Goal: Transaction & Acquisition: Purchase product/service

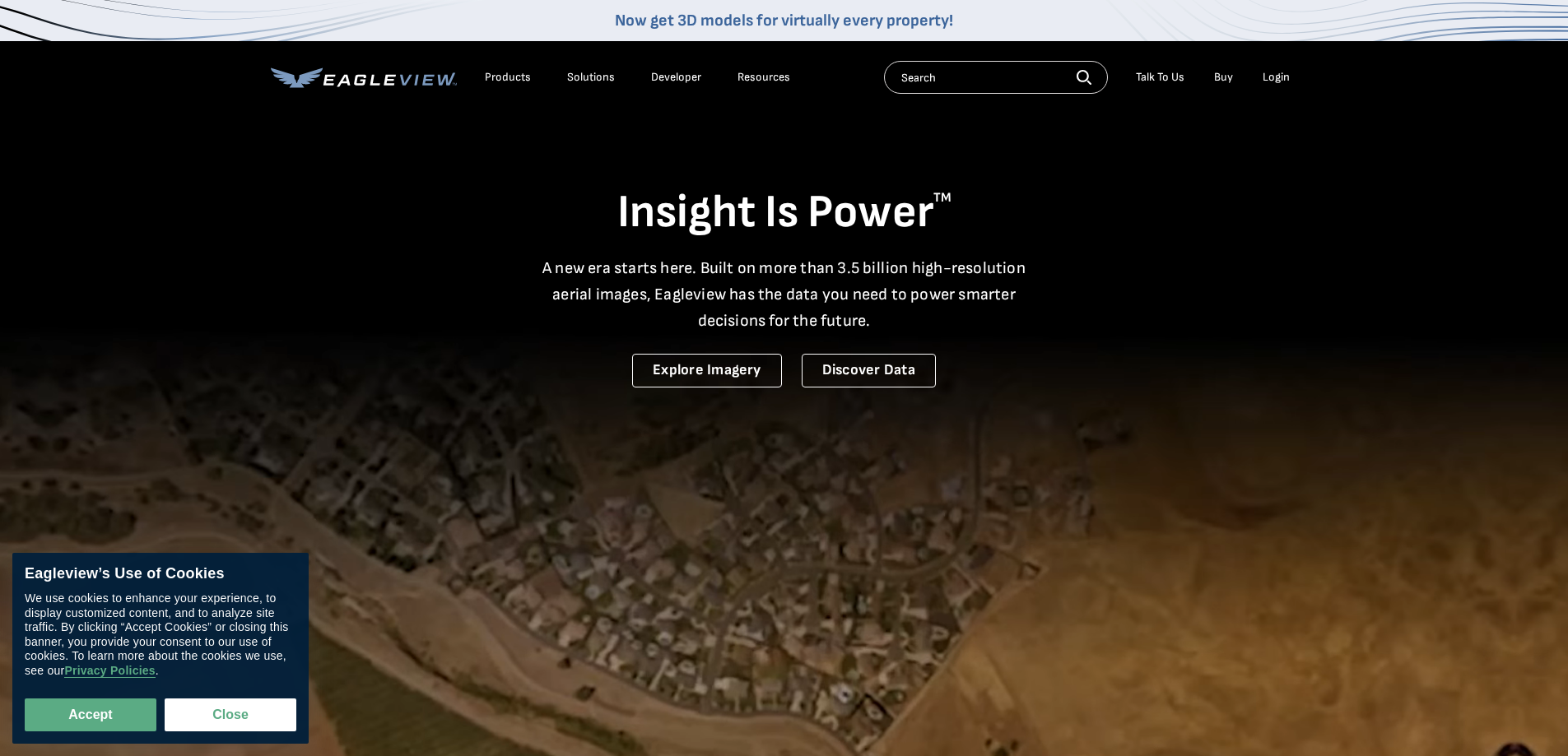
click at [1279, 80] on div "Login" at bounding box center [1276, 77] width 27 height 15
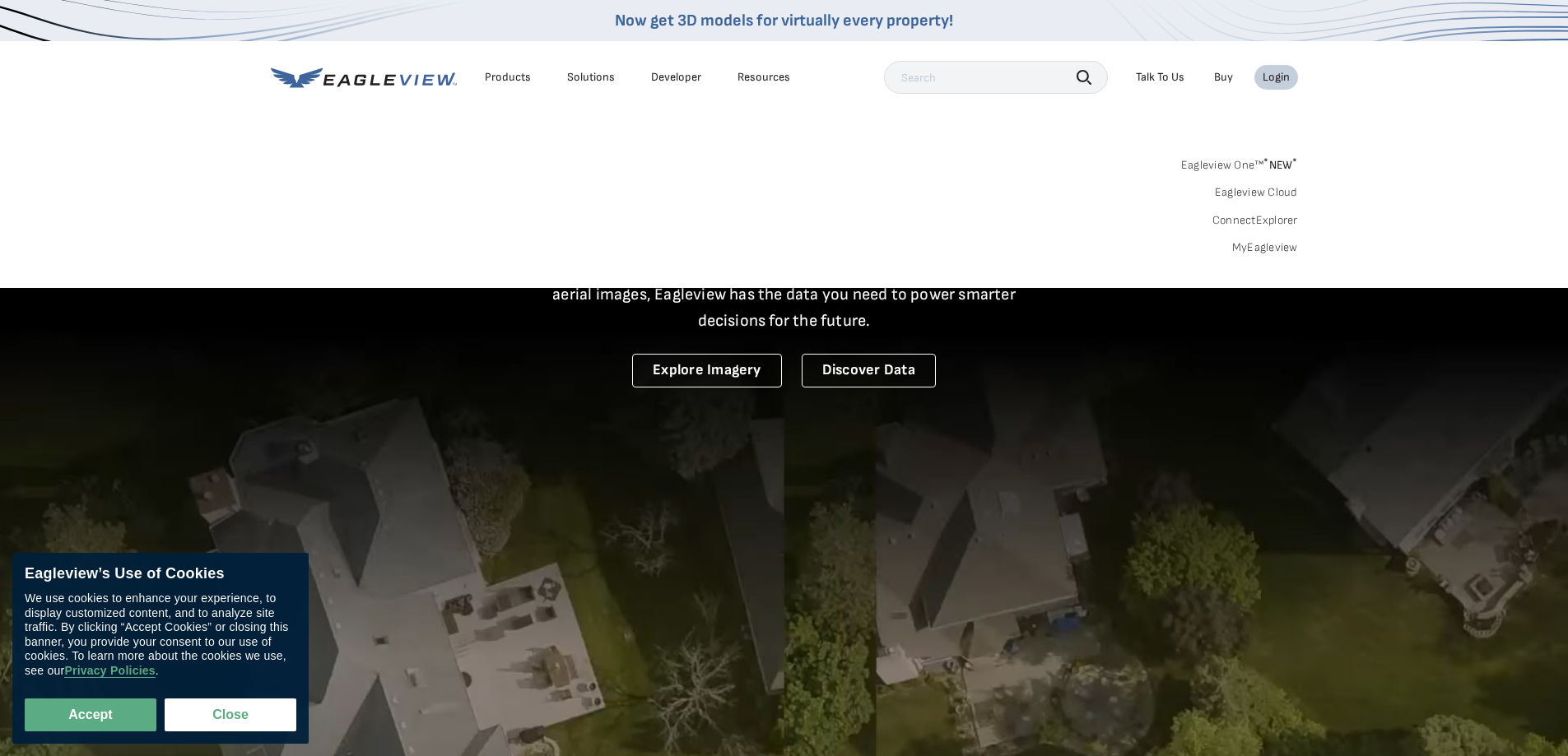
click at [1239, 249] on link "MyEagleview" at bounding box center [1266, 248] width 66 height 15
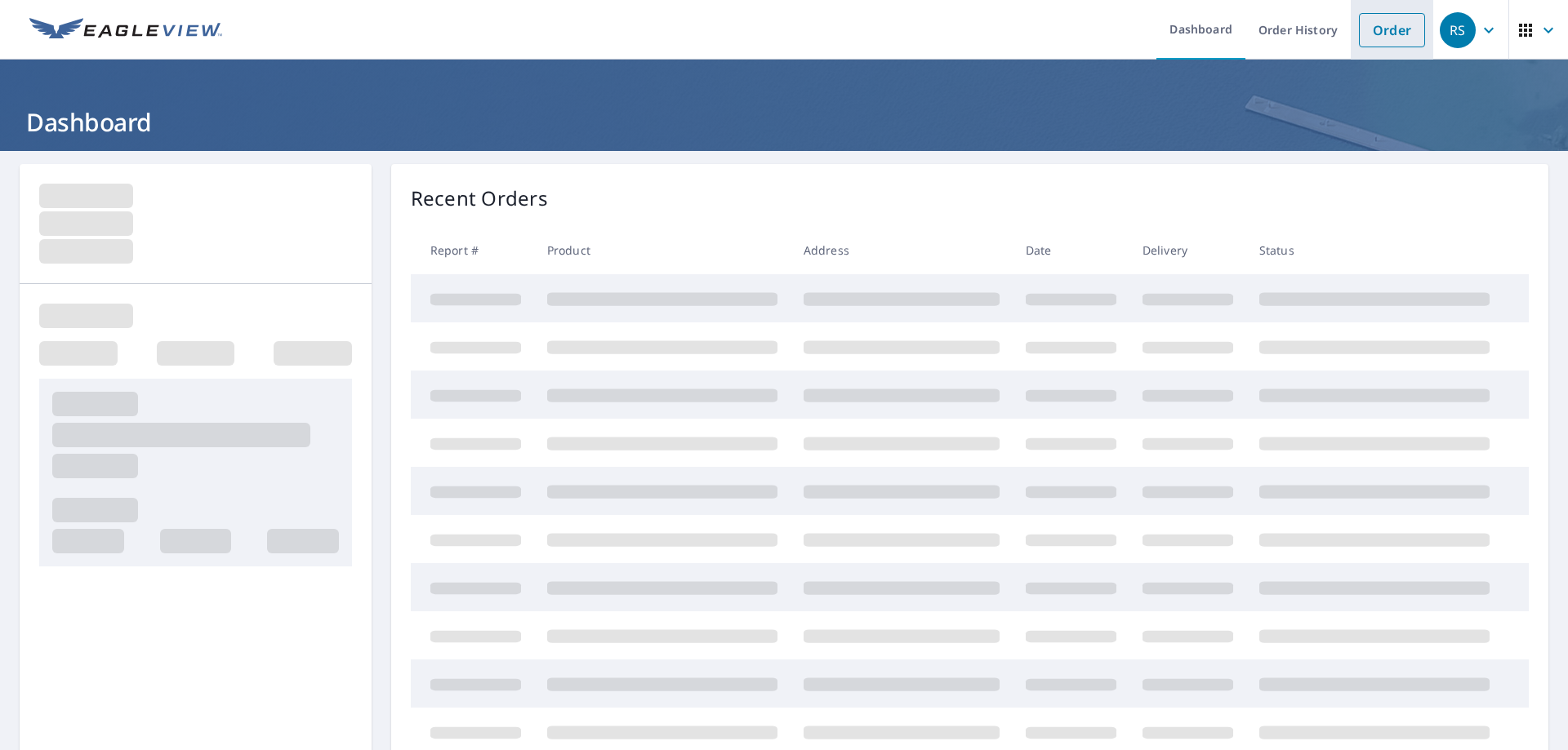
click at [1367, 35] on link "Order" at bounding box center [1392, 30] width 66 height 34
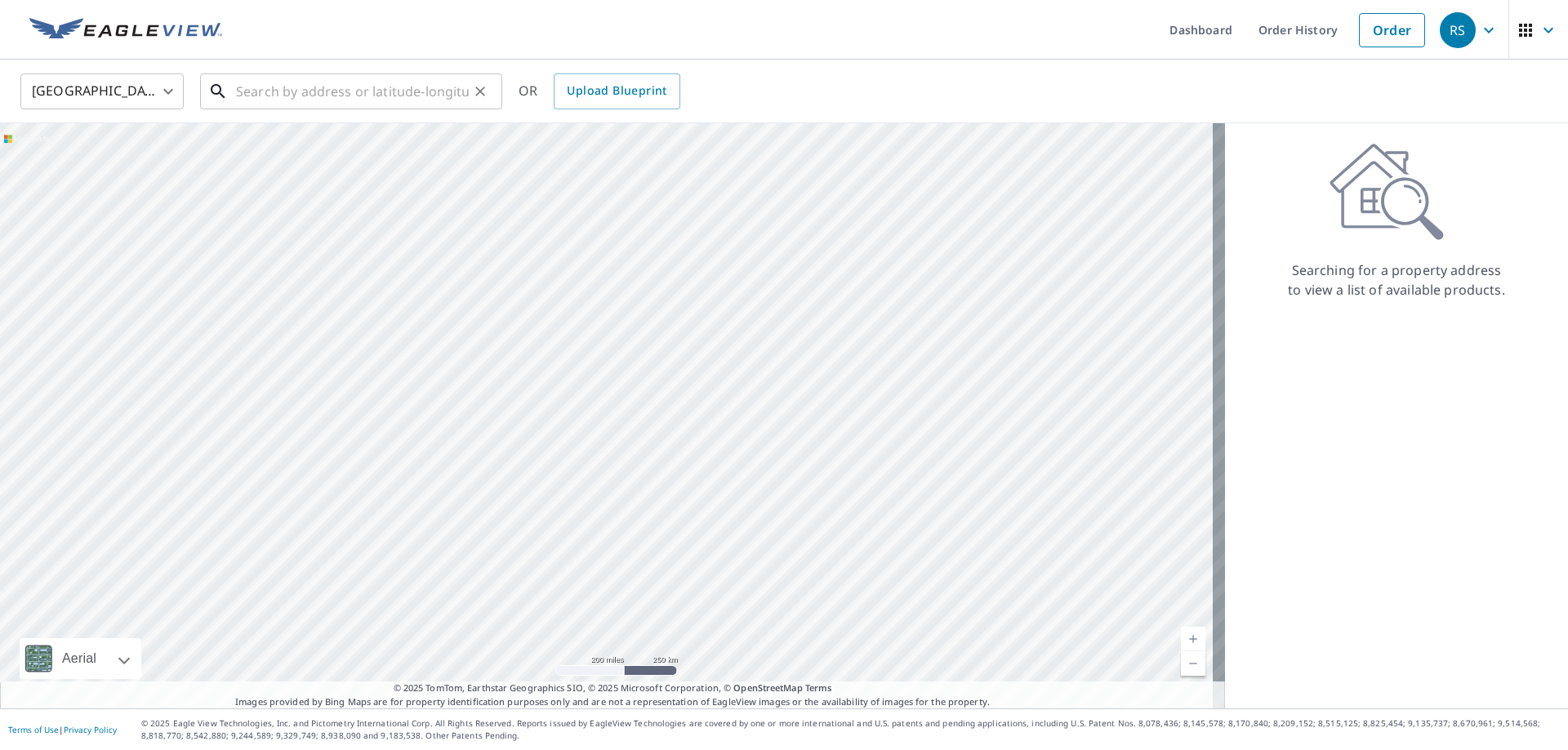
click at [309, 89] on input "text" at bounding box center [352, 91] width 233 height 46
click at [445, 93] on input "text" at bounding box center [352, 91] width 233 height 46
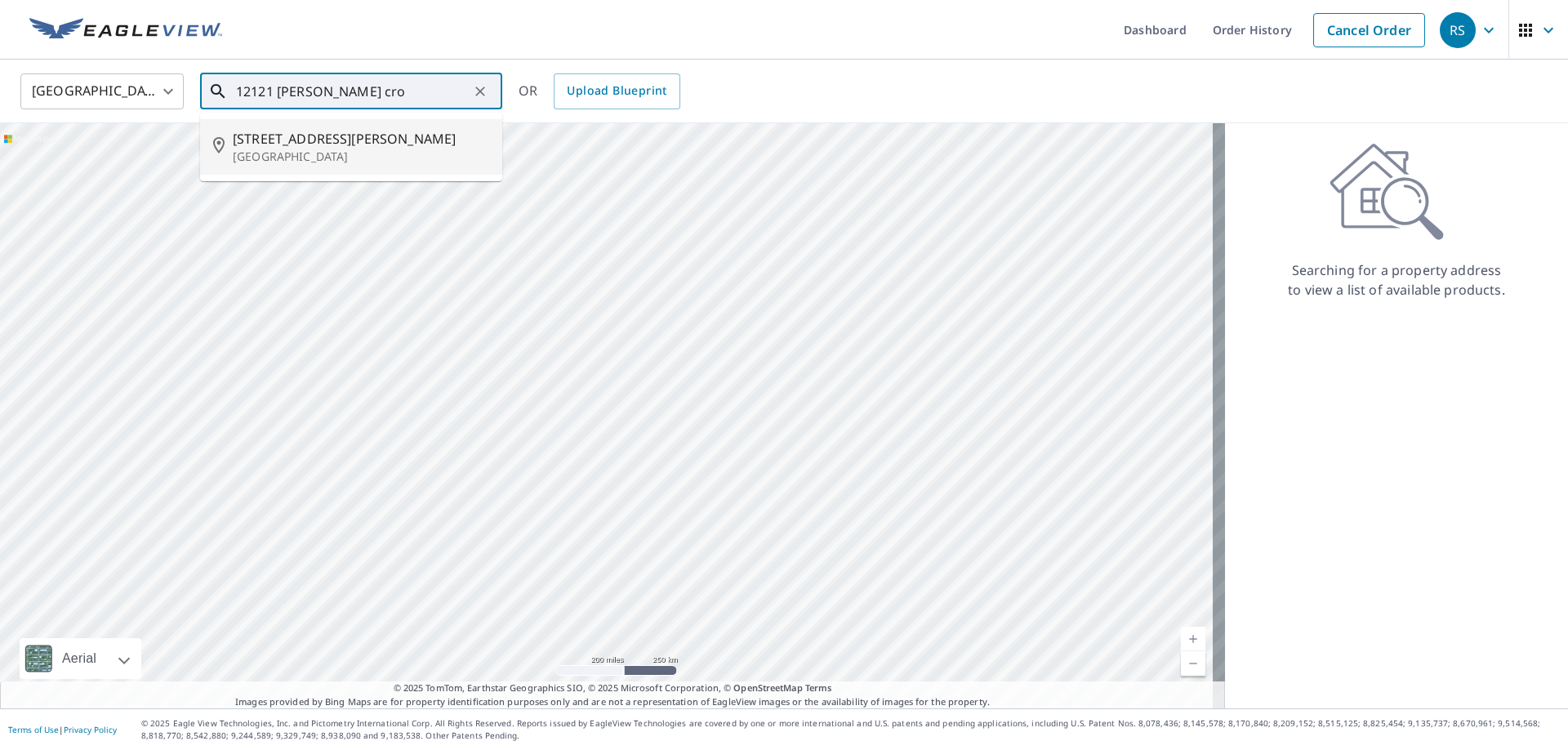
click at [336, 138] on span "12121 Howey Cross Rd" at bounding box center [361, 139] width 257 height 20
type input "12121 Howey Cross Rd Clermont, FL 34715"
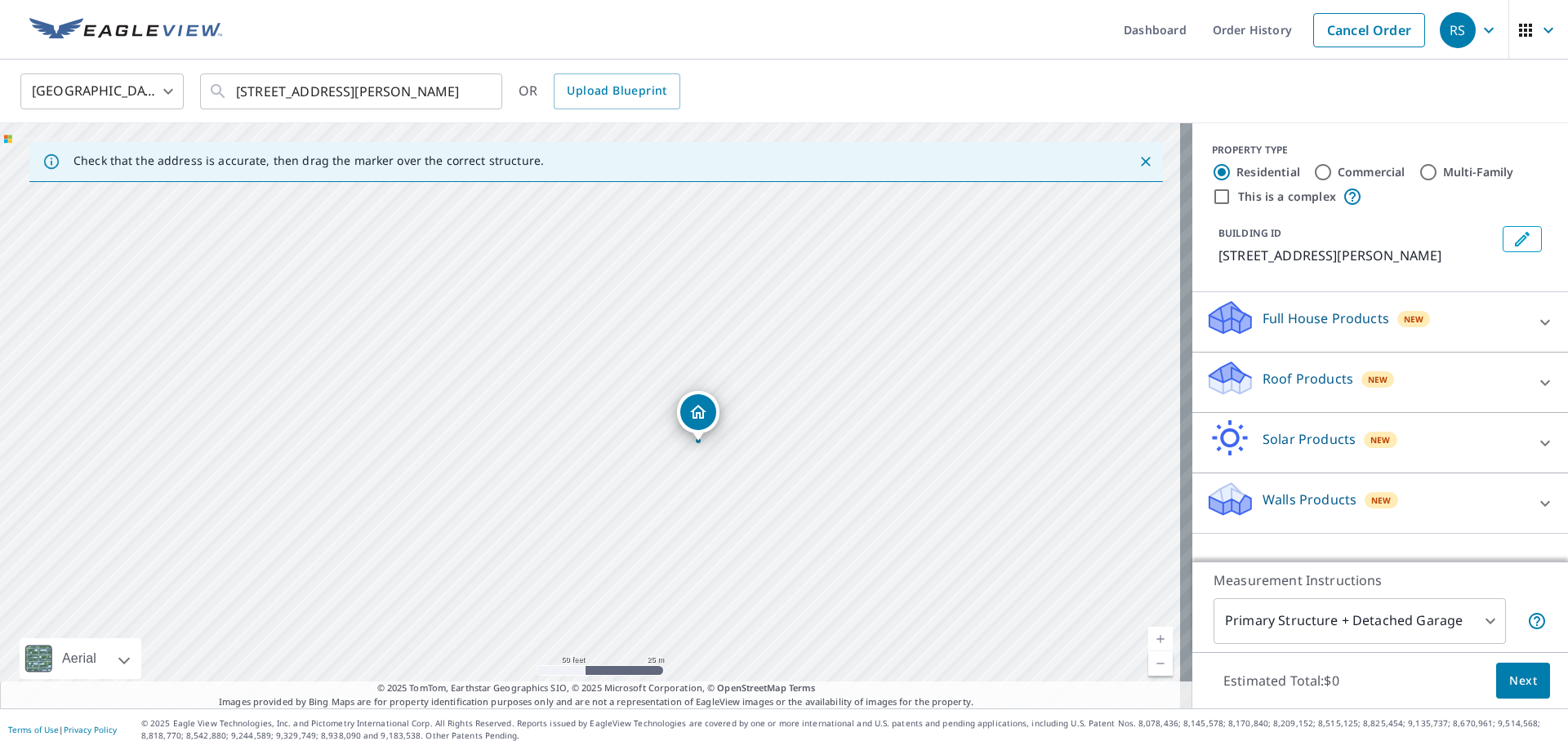
drag, startPoint x: 623, startPoint y: 488, endPoint x: 640, endPoint y: 531, distance: 46.2
click at [640, 531] on div "12121 Howey Cross Rd Clermont, FL 34715" at bounding box center [596, 416] width 1192 height 586
drag, startPoint x: 642, startPoint y: 328, endPoint x: 614, endPoint y: 405, distance: 81.9
click at [614, 405] on div "12121 Howey Cross Rd Clermont, FL 34715" at bounding box center [596, 416] width 1192 height 586
drag, startPoint x: 644, startPoint y: 484, endPoint x: 538, endPoint y: 418, distance: 124.9
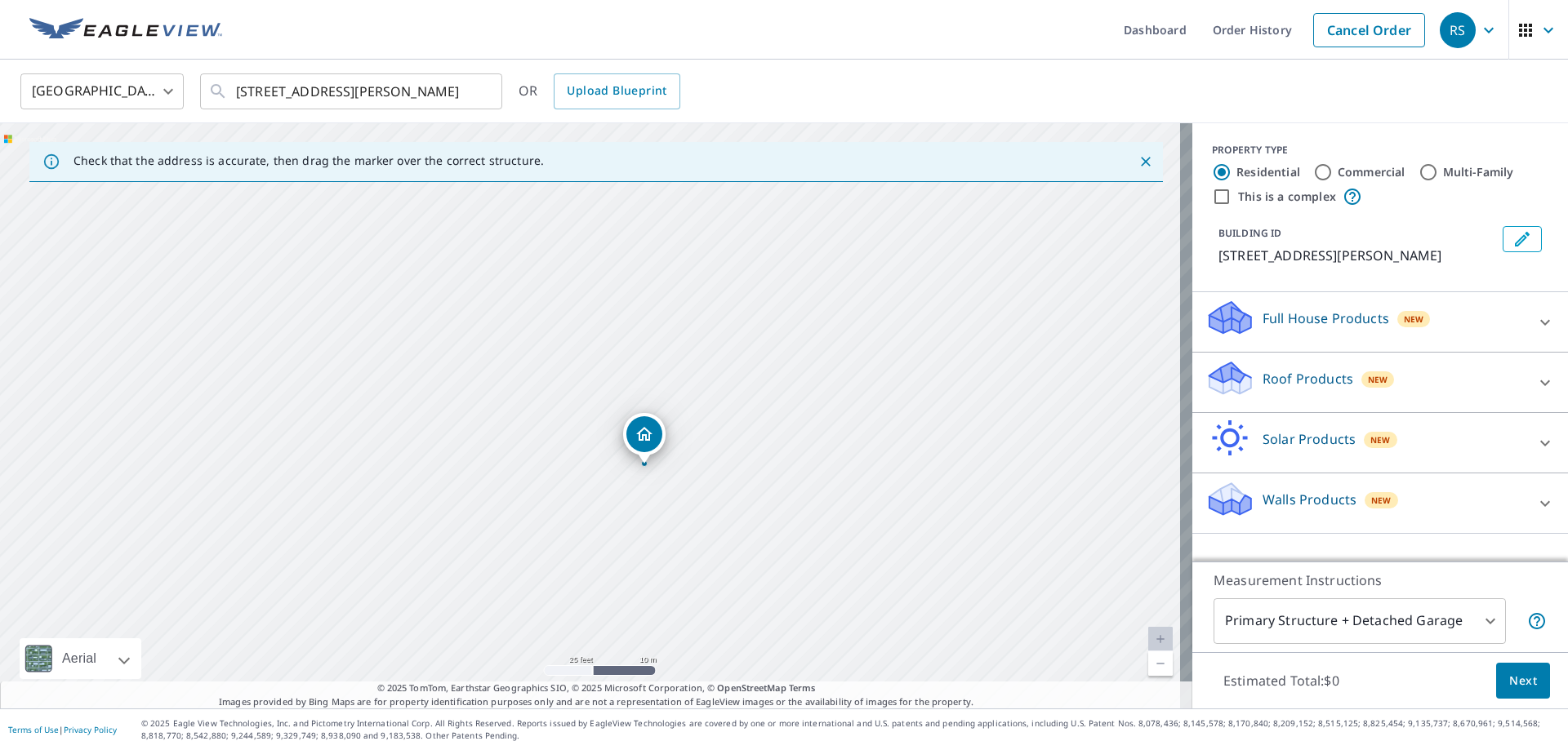
click at [539, 419] on div "12121 Howey Cross Rd Clermont, FL 34715" at bounding box center [596, 416] width 1192 height 586
drag, startPoint x: 685, startPoint y: 558, endPoint x: 708, endPoint y: 494, distance: 68.0
click at [708, 494] on div "12121 Howey Cross Rd Clermont, FL 34715" at bounding box center [596, 416] width 1192 height 586
click at [1268, 387] on p "Roof Products" at bounding box center [1308, 379] width 90 height 20
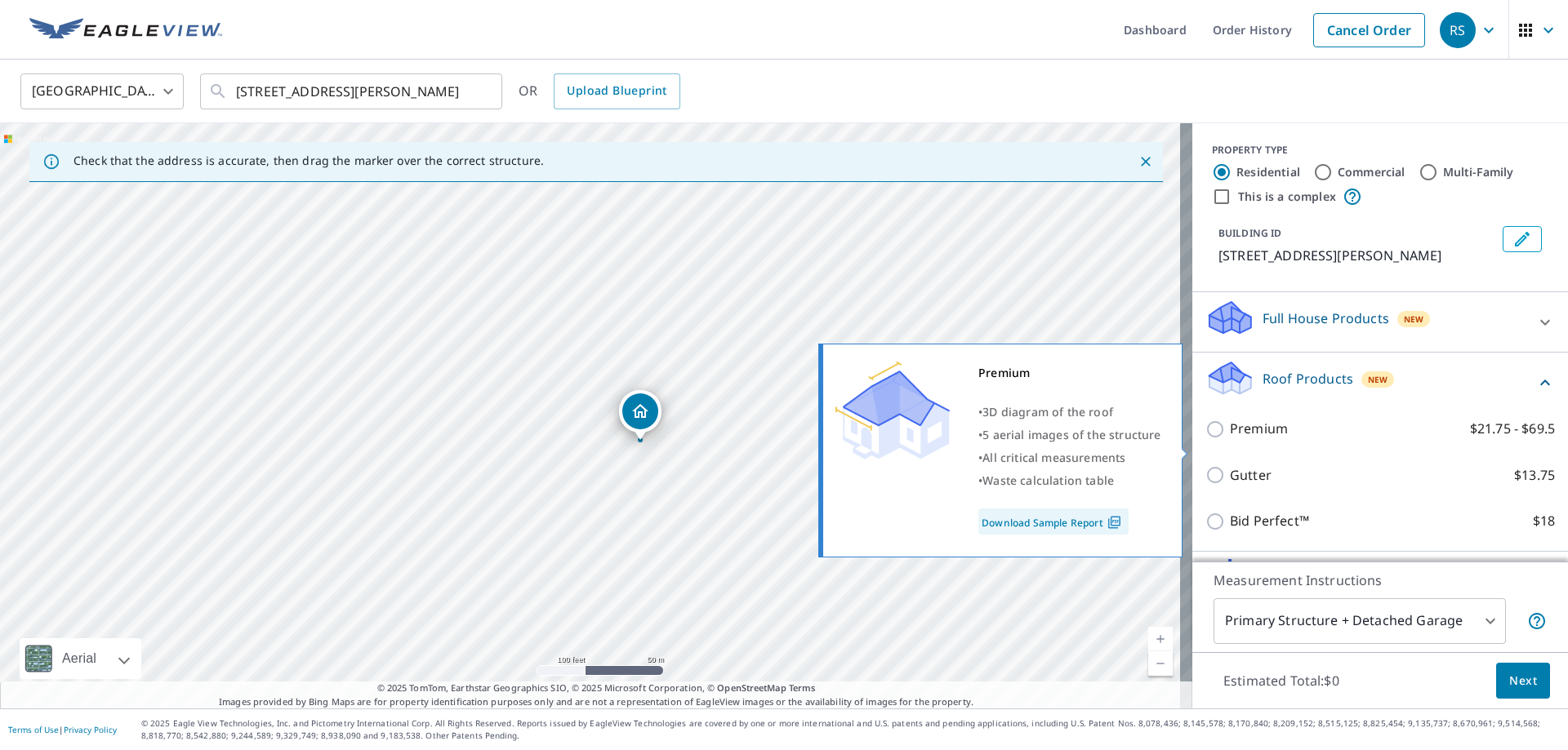
click at [1255, 439] on p "Premium" at bounding box center [1259, 429] width 58 height 21
click at [1230, 439] on input "Premium $21.75 - $69.5" at bounding box center [1217, 429] width 24 height 20
checkbox input "true"
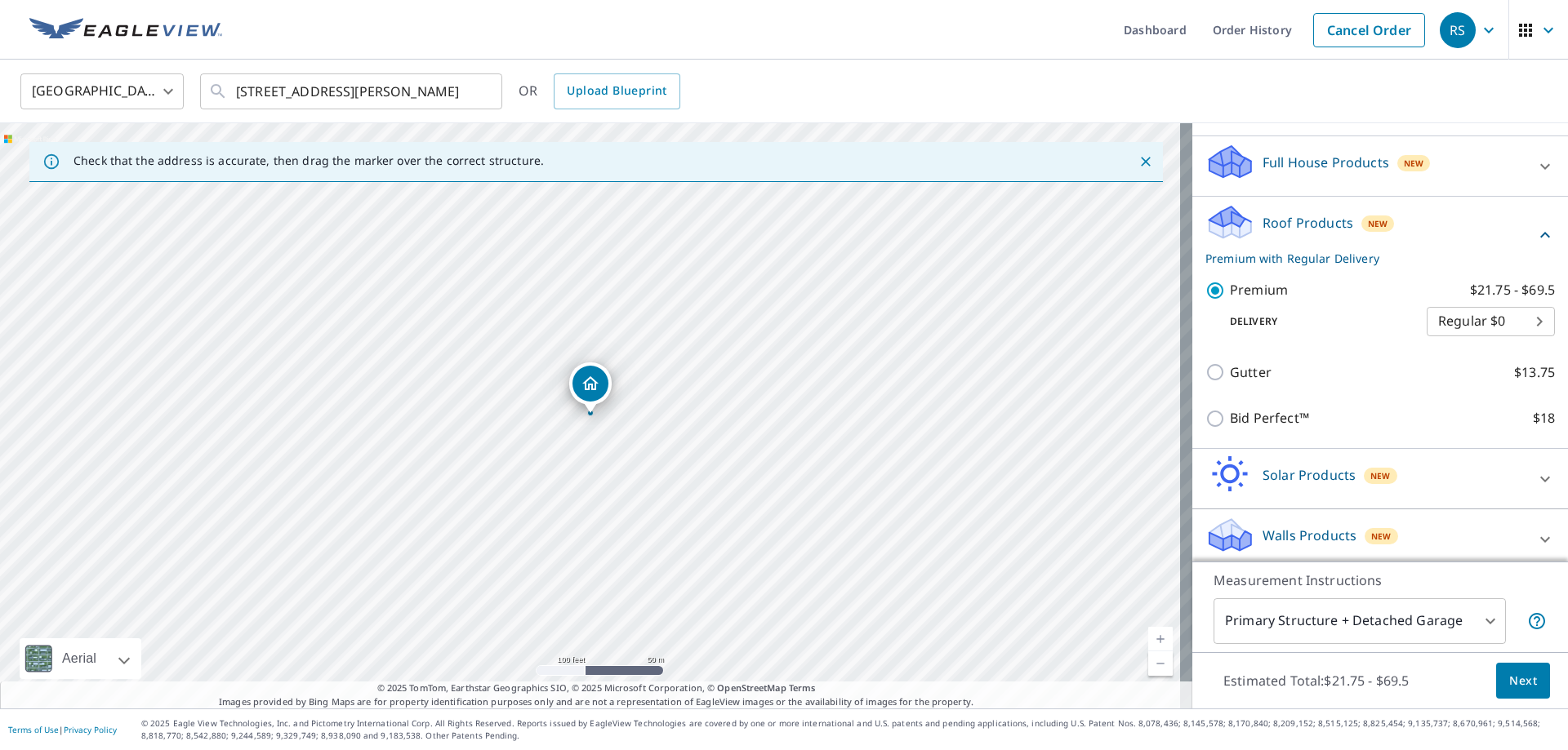
scroll to position [164, 0]
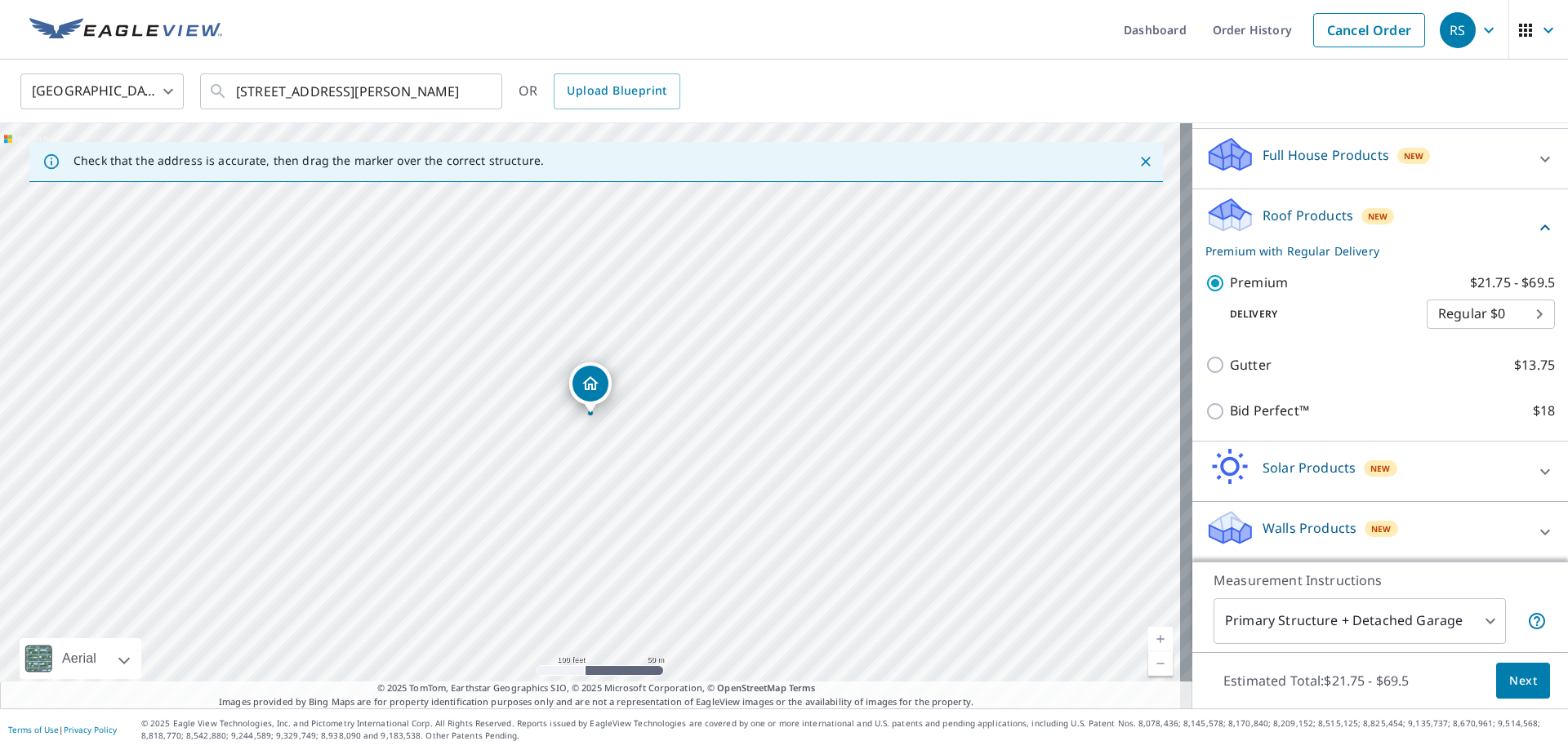
click at [1337, 615] on body "RS RS Dashboard Order History Cancel Order RS United States US ​ 12121 Howey Cr…" at bounding box center [784, 375] width 1568 height 750
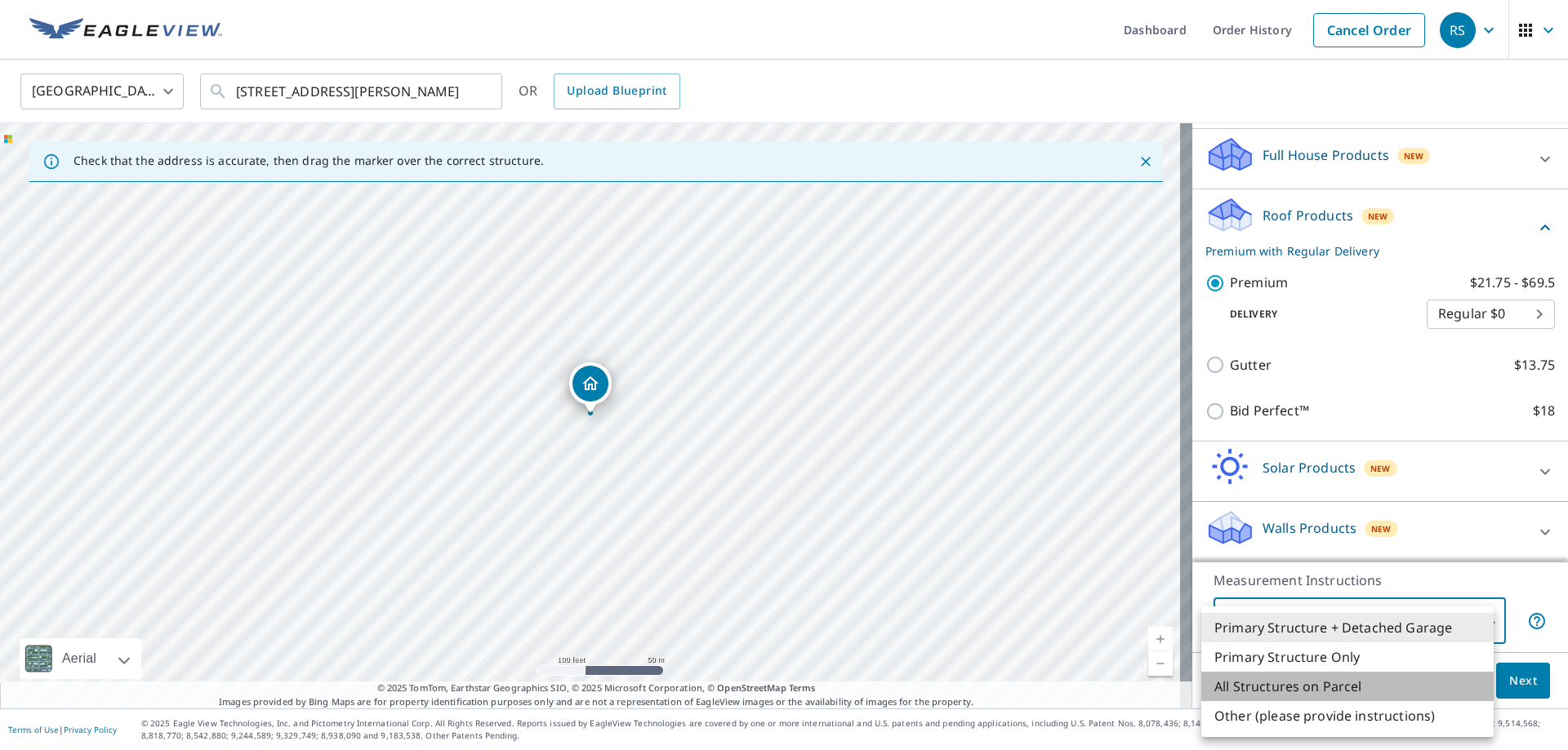
click at [1314, 689] on li "All Structures on Parcel" at bounding box center [1347, 687] width 292 height 30
type input "3"
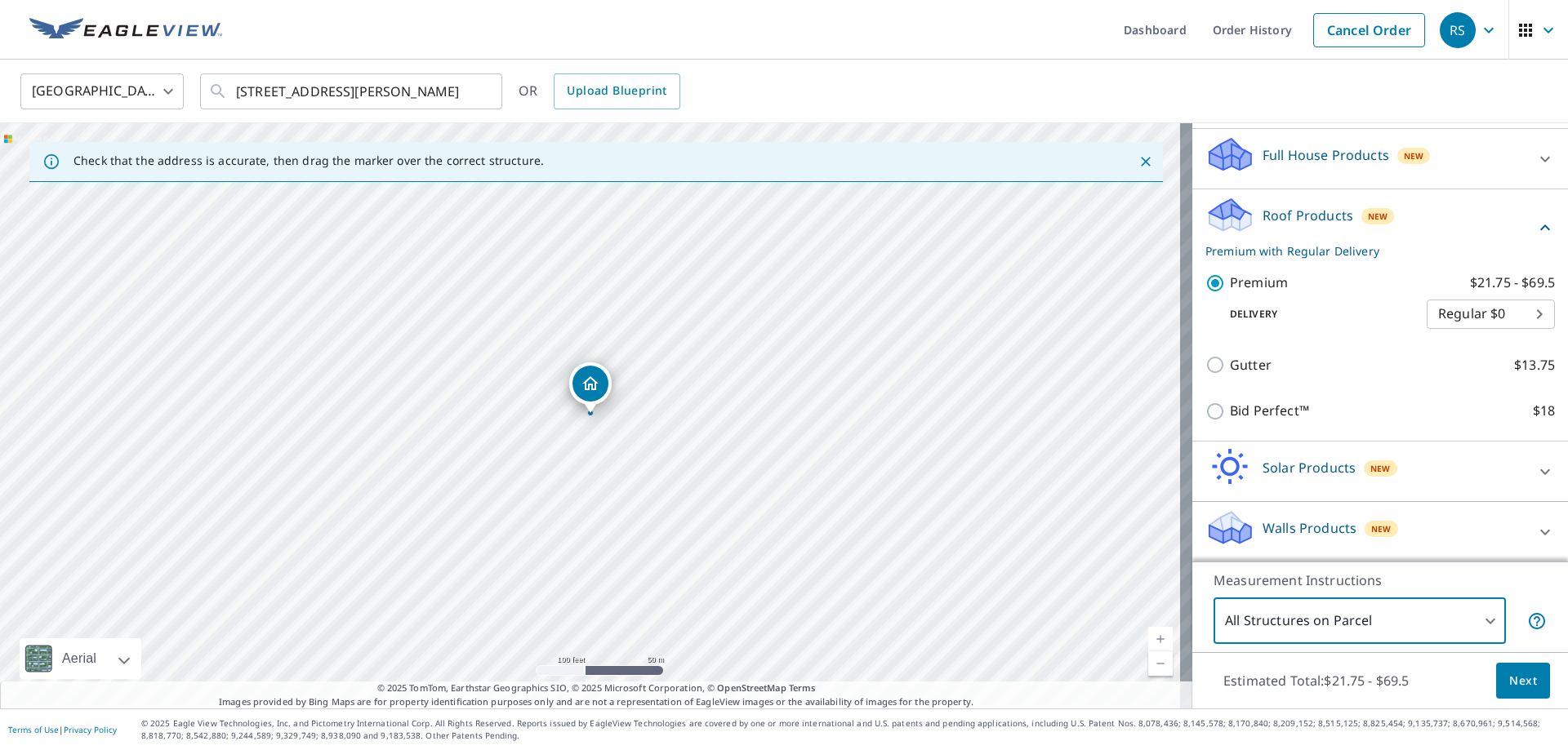
click at [1510, 689] on span "Next" at bounding box center [1523, 681] width 28 height 21
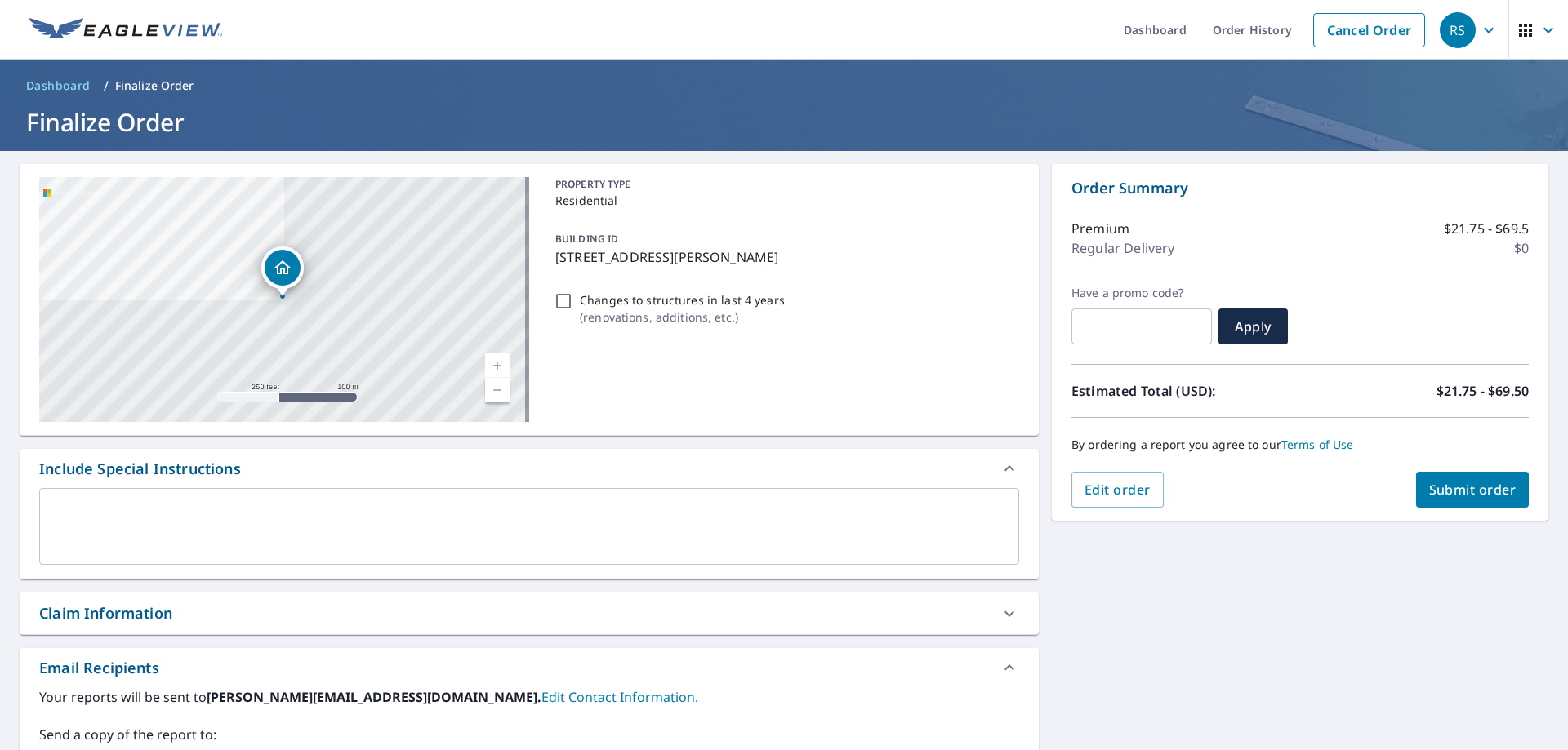
scroll to position [245, 0]
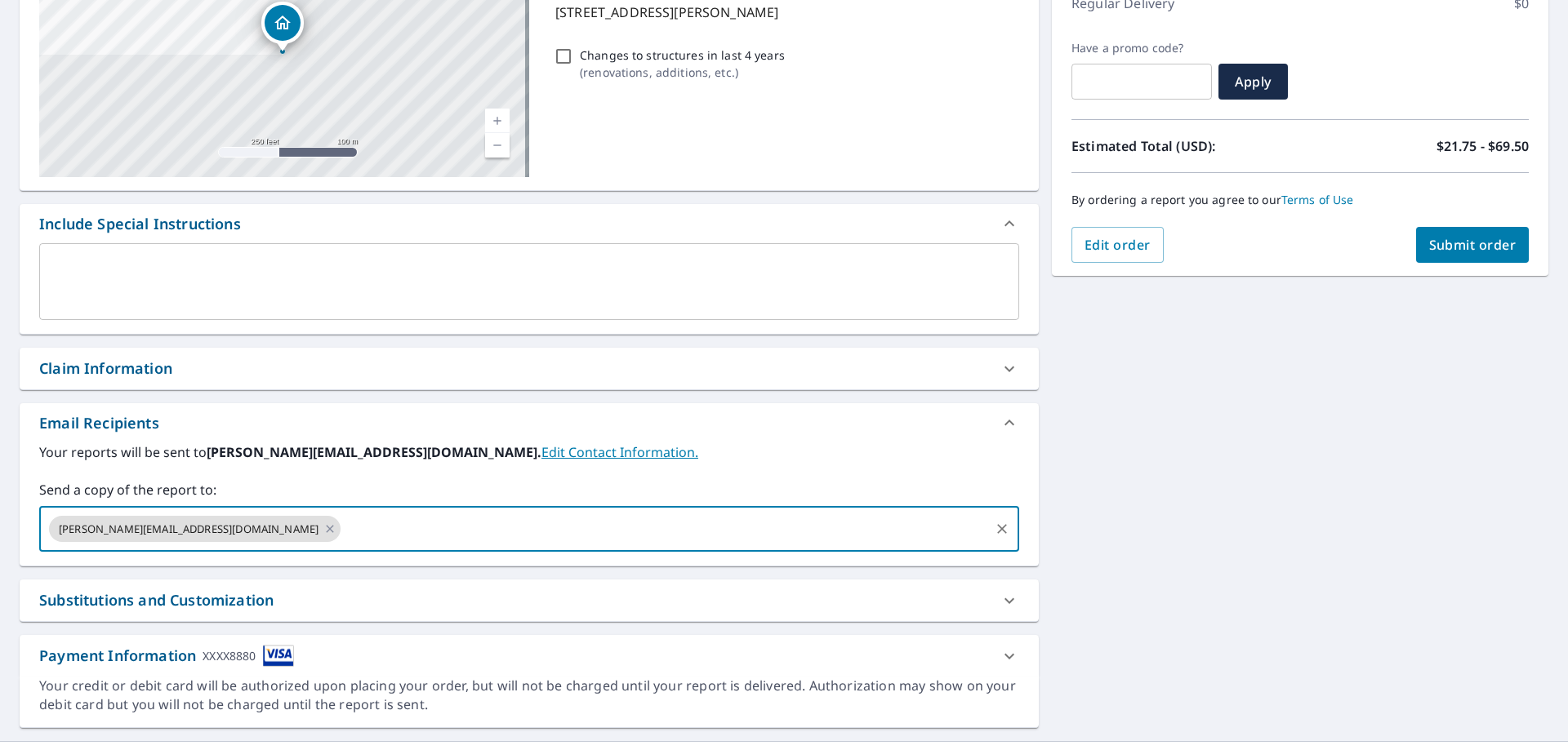
click at [343, 522] on input "text" at bounding box center [665, 529] width 644 height 31
type input "rob"
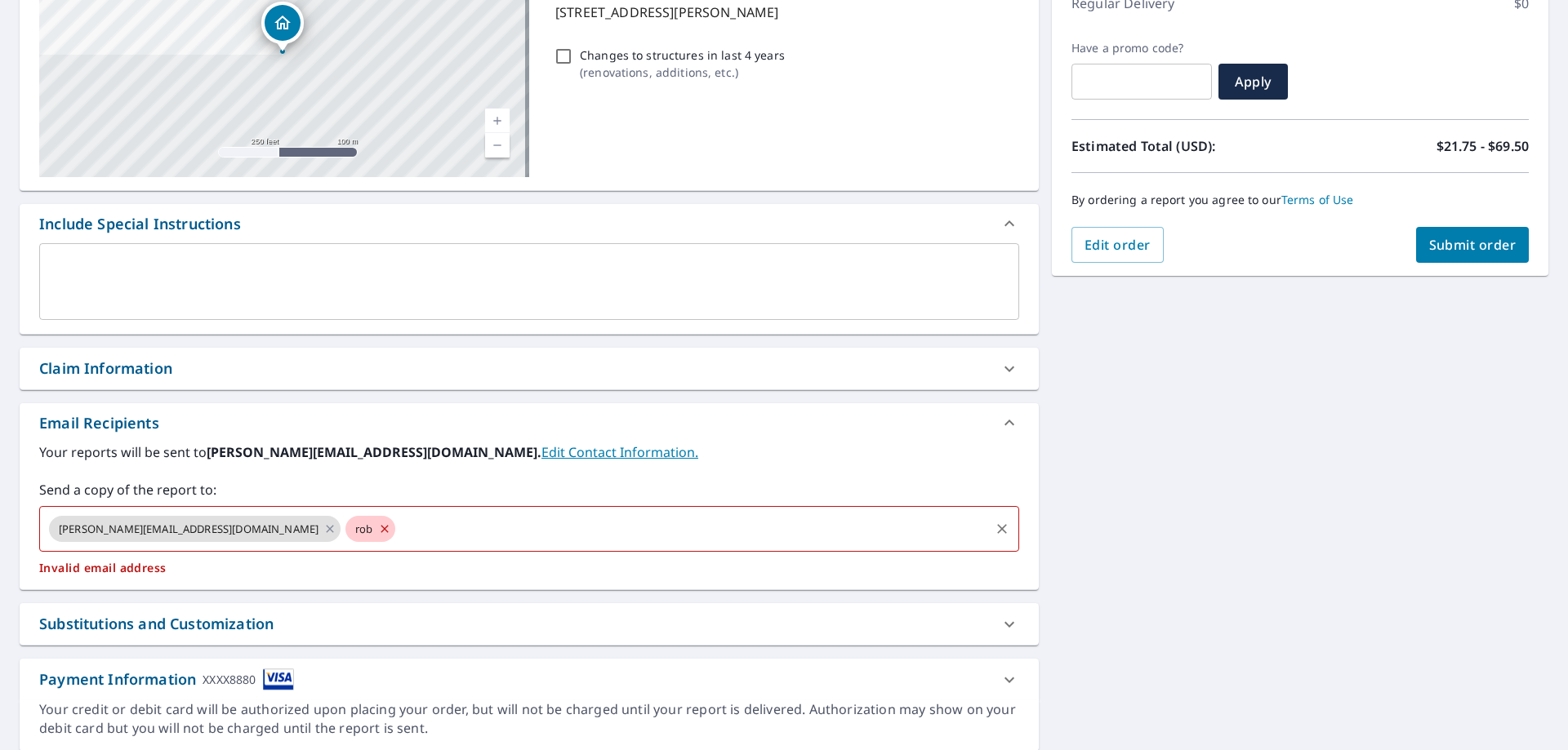
click at [345, 521] on span "rob" at bounding box center [363, 529] width 37 height 15
click at [378, 530] on icon at bounding box center [384, 530] width 13 height 18
checkbox input "true"
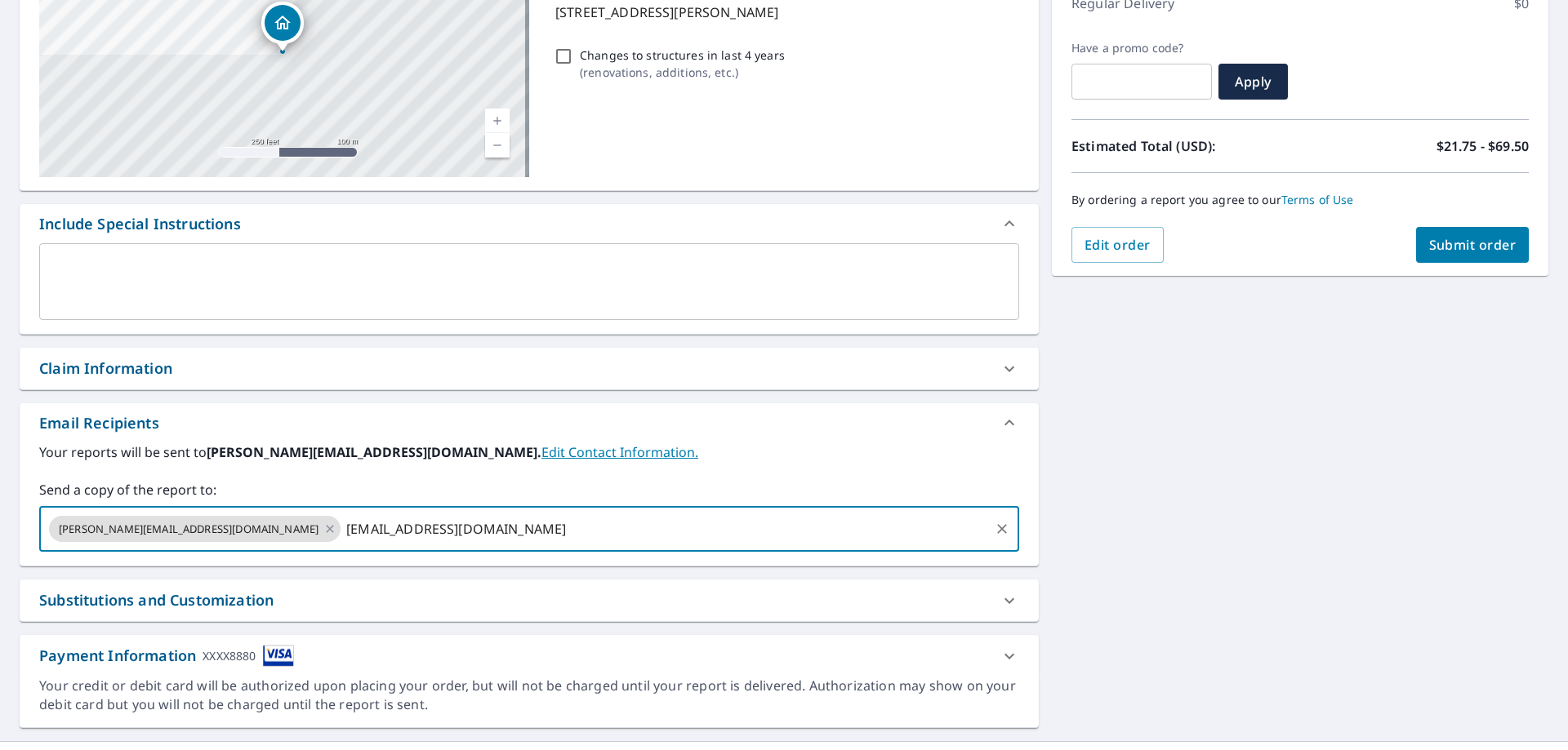
type input "rob@rbsroofing.com"
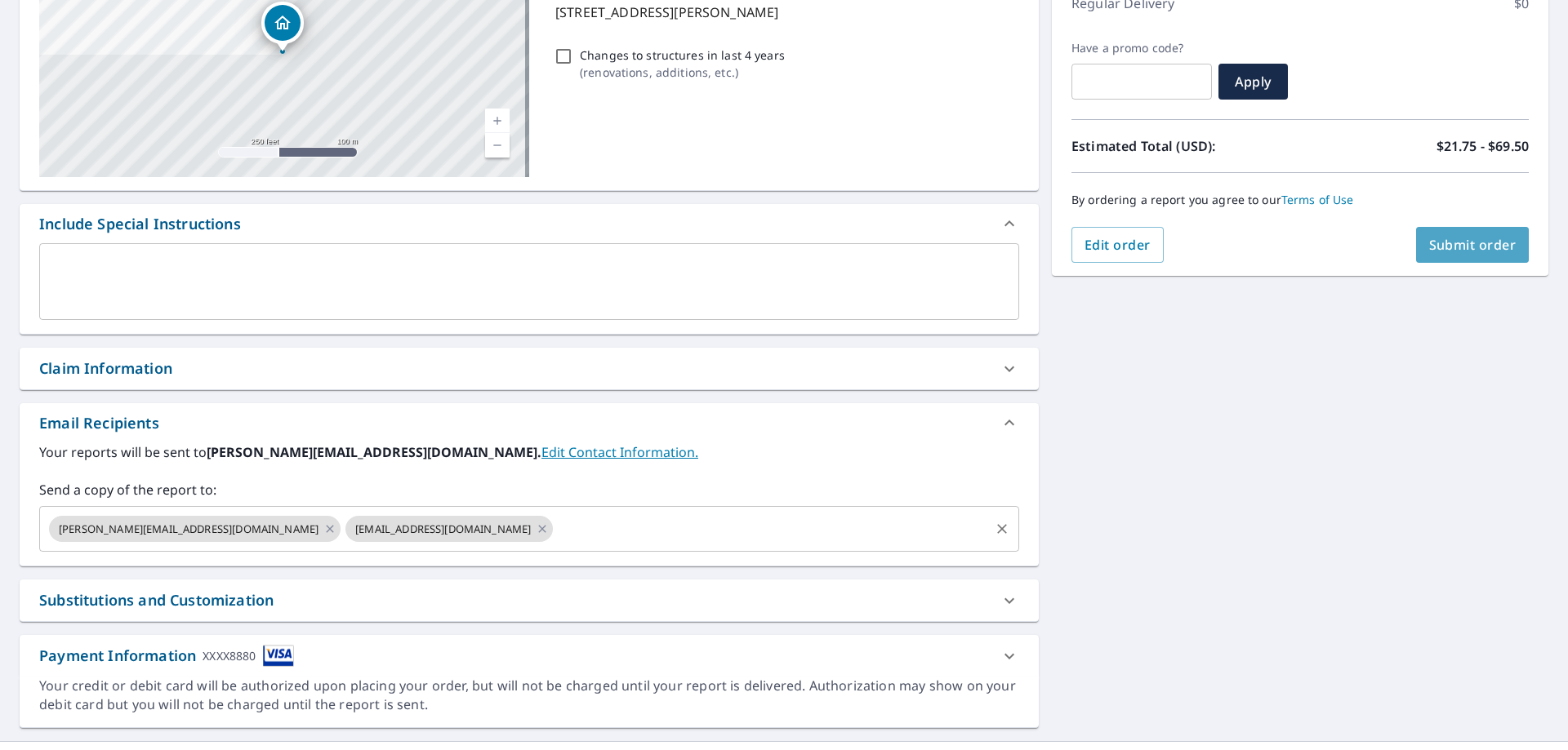
click at [1470, 240] on span "Submit order" at bounding box center [1472, 245] width 88 height 18
checkbox input "true"
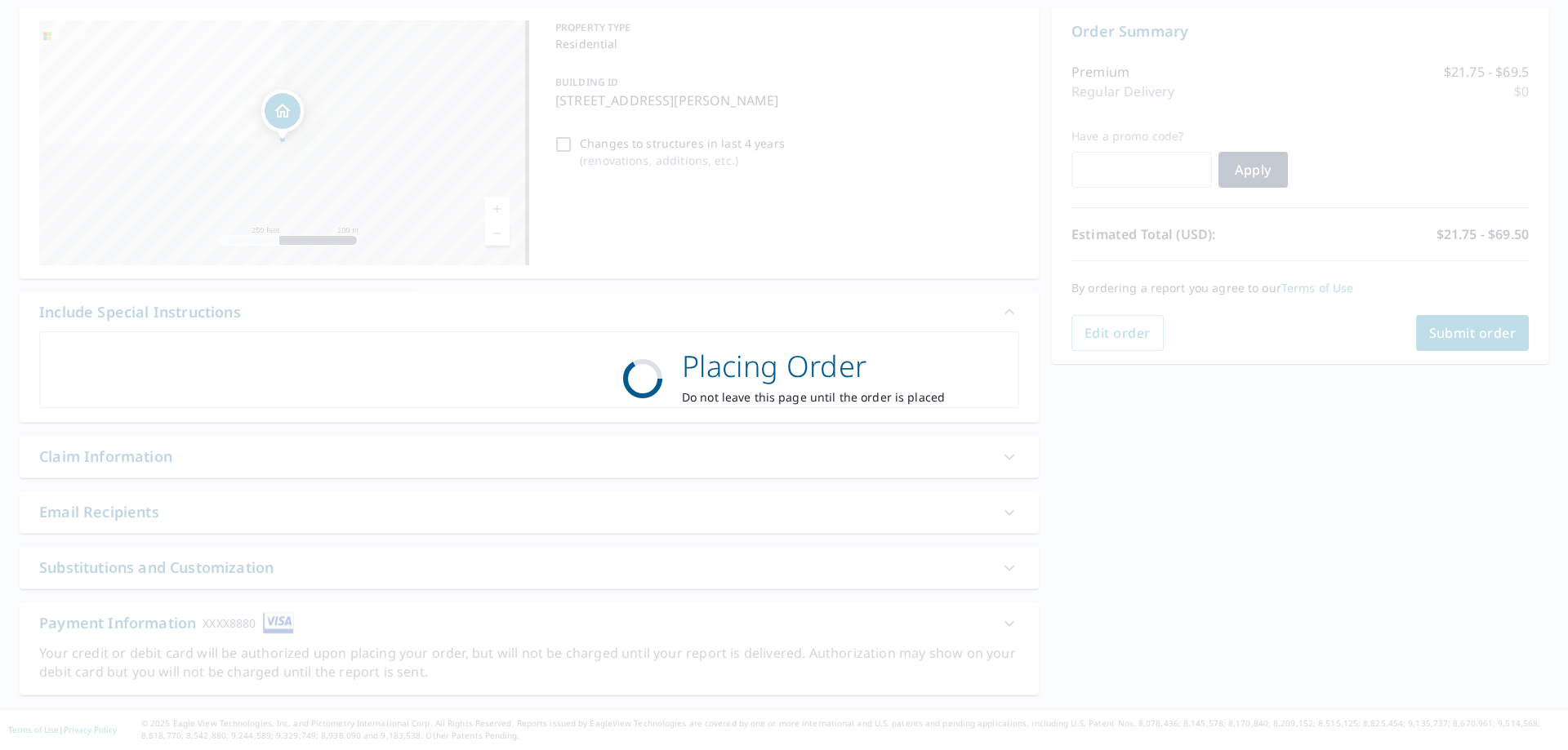
scroll to position [156, 0]
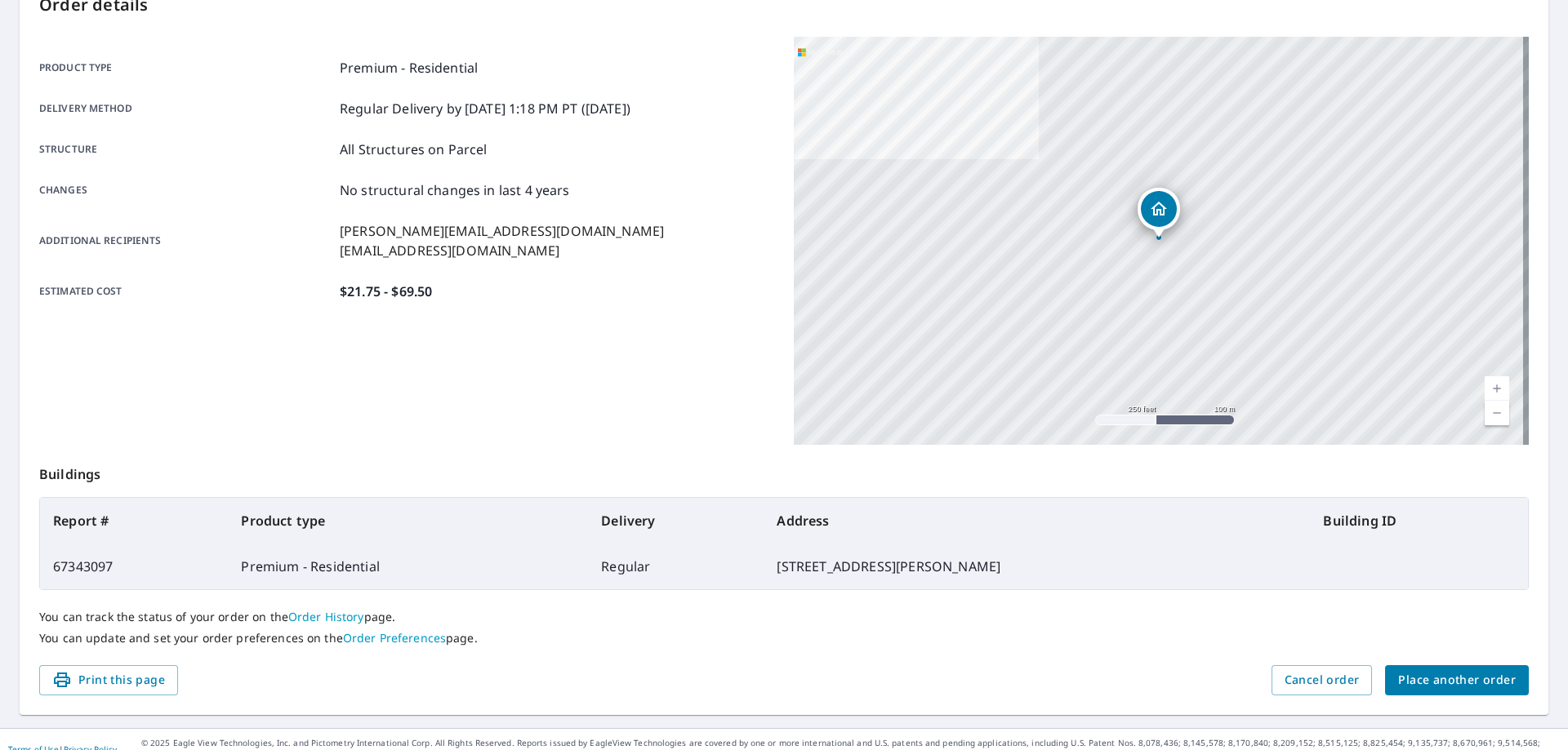
scroll to position [211, 0]
